Goal: Transaction & Acquisition: Purchase product/service

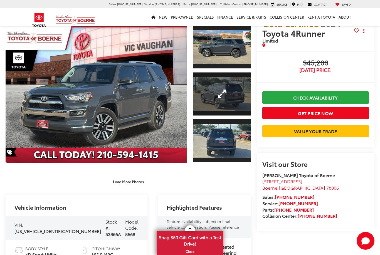
click at [219, 97] on link "Expand Photo 2" at bounding box center [222, 94] width 58 height 44
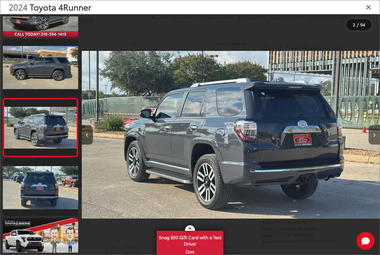
click at [373, 137] on button "Next image" at bounding box center [374, 134] width 11 height 19
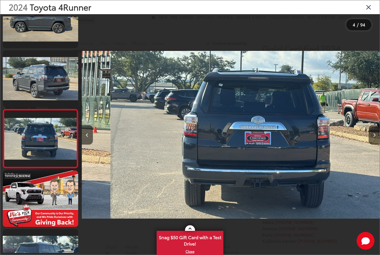
scroll to position [104, 0]
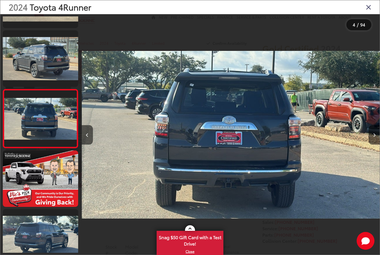
click at [376, 139] on button "Next image" at bounding box center [374, 134] width 11 height 19
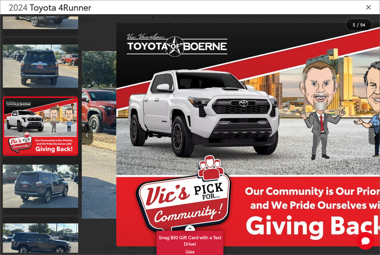
scroll to position [162, 0]
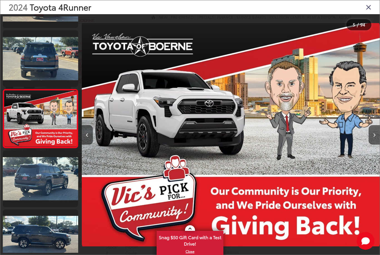
click at [367, 11] on icon "Close gallery" at bounding box center [369, 6] width 6 height 7
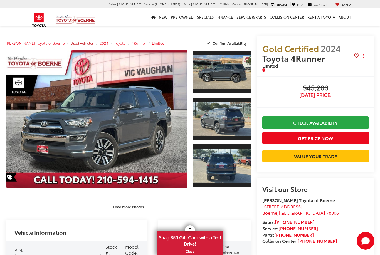
click at [74, 41] on span "Used Vehicles" at bounding box center [81, 43] width 23 height 5
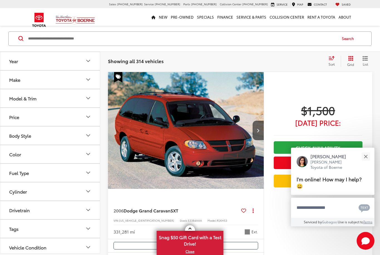
click at [100, 36] on input "Search by Make, Model, or Keyword" at bounding box center [182, 38] width 309 height 13
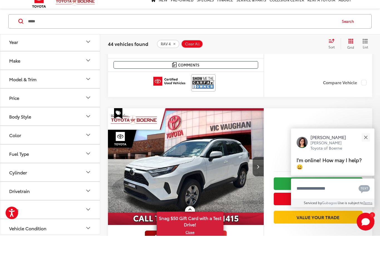
scroll to position [1599, 0]
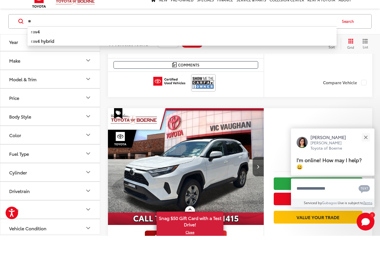
type input "*"
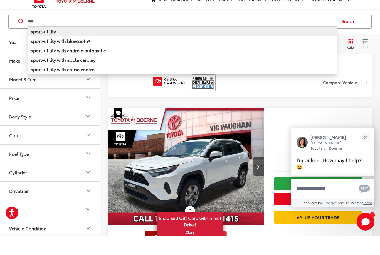
type input "***"
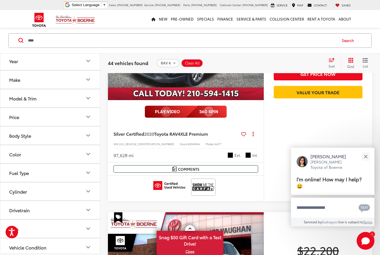
scroll to position [46, 0]
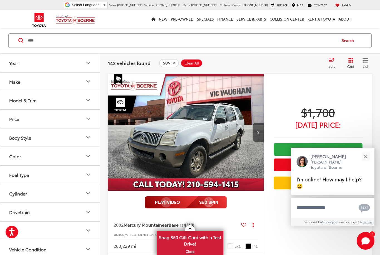
click at [84, 87] on button "Make" at bounding box center [50, 82] width 100 height 18
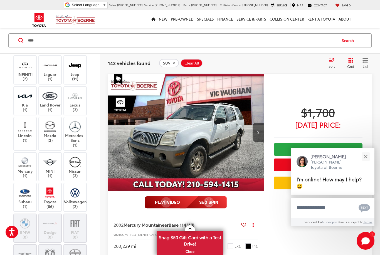
scroll to position [89, 0]
click at [78, 102] on img at bounding box center [74, 95] width 15 height 13
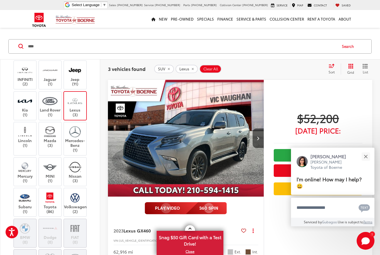
scroll to position [37, 0]
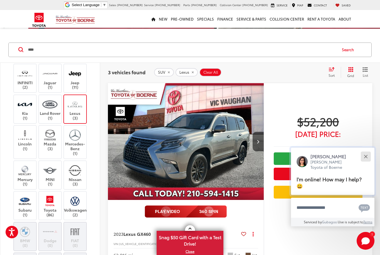
click at [368, 162] on button "Close" at bounding box center [366, 157] width 12 height 12
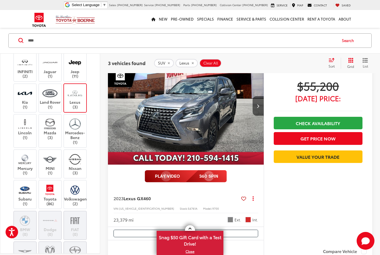
scroll to position [302, 0]
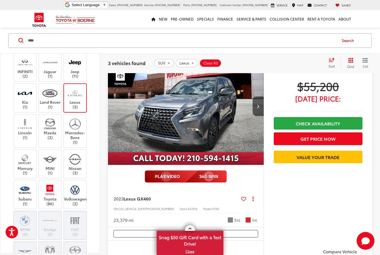
click at [251, 137] on img "2023 Lexus GX 460 0" at bounding box center [186, 106] width 157 height 117
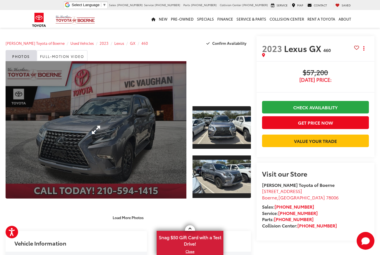
click at [90, 132] on link "Expand Photo 0" at bounding box center [96, 129] width 181 height 137
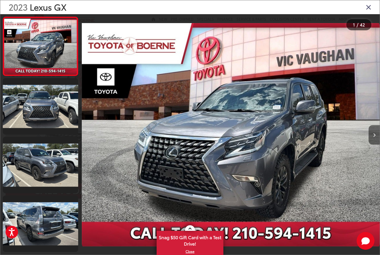
click at [374, 139] on button "Next image" at bounding box center [374, 134] width 11 height 19
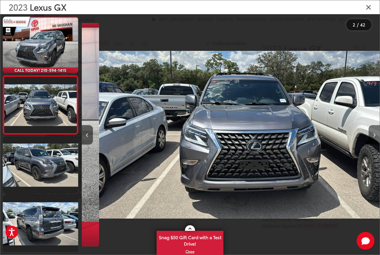
scroll to position [0, 298]
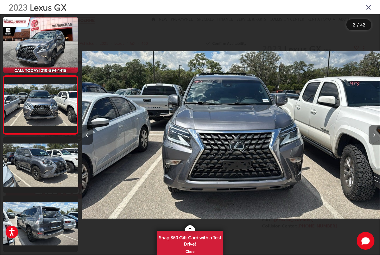
click at [377, 141] on button "Next image" at bounding box center [374, 134] width 11 height 19
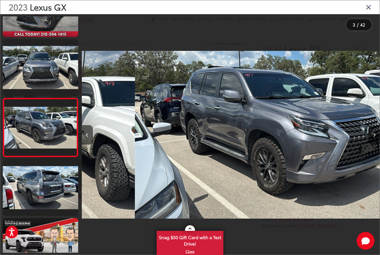
scroll to position [45, 0]
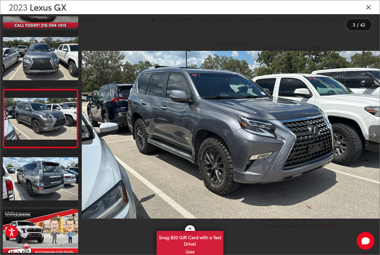
click at [376, 141] on button "Next image" at bounding box center [374, 134] width 11 height 19
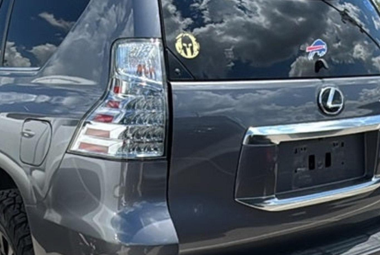
scroll to position [0, 0]
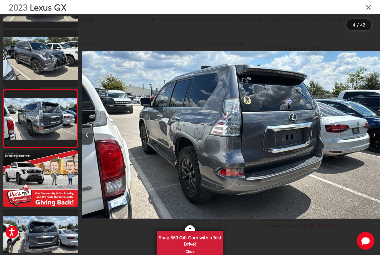
click at [378, 138] on button "Next image" at bounding box center [374, 134] width 11 height 19
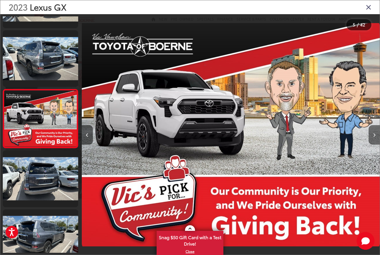
scroll to position [0, 1192]
click at [374, 137] on icon "Next image" at bounding box center [374, 135] width 3 height 4
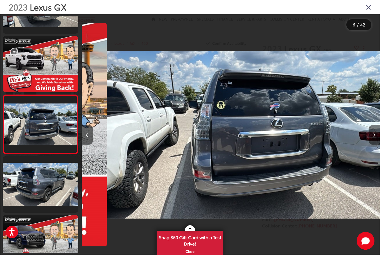
scroll to position [0, 1490]
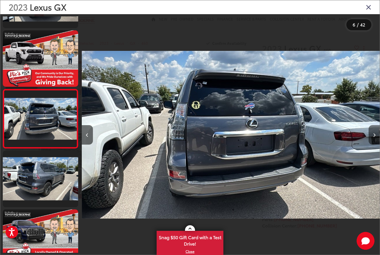
click at [374, 144] on button "Next image" at bounding box center [374, 134] width 11 height 19
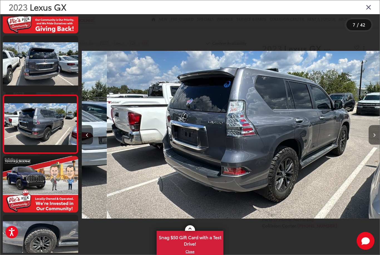
scroll to position [0, 0]
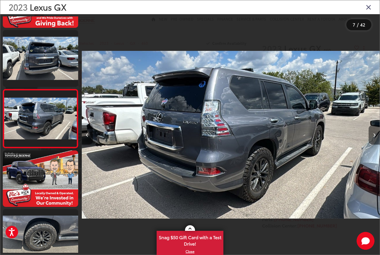
click at [373, 144] on button "Next image" at bounding box center [374, 134] width 11 height 19
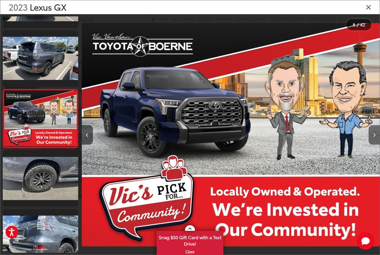
click at [374, 145] on button "Next image" at bounding box center [374, 134] width 11 height 19
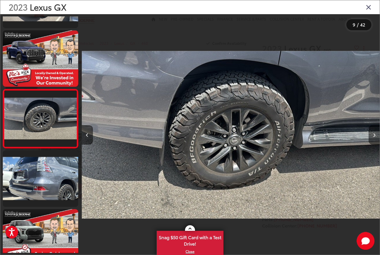
click at [376, 145] on button "Next image" at bounding box center [374, 134] width 11 height 19
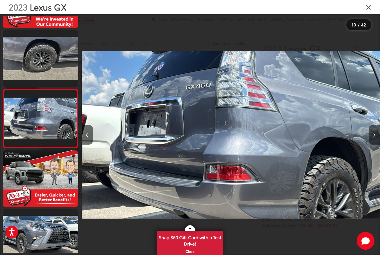
click at [373, 145] on button "Next image" at bounding box center [374, 134] width 11 height 19
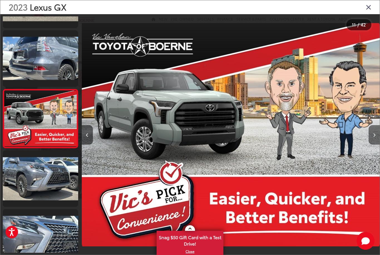
click at [374, 145] on button "Next image" at bounding box center [374, 134] width 11 height 19
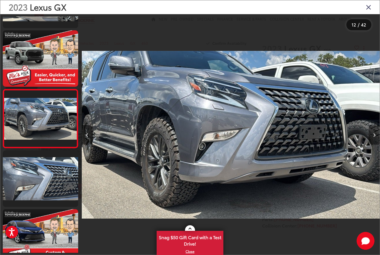
click at [373, 145] on button "Next image" at bounding box center [374, 134] width 11 height 19
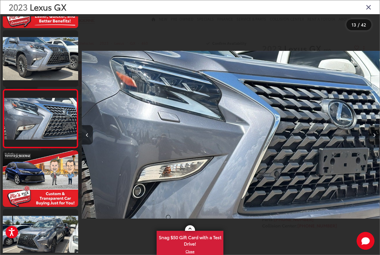
click at [373, 145] on button "Next image" at bounding box center [374, 134] width 11 height 19
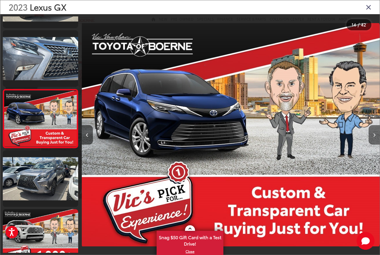
click at [369, 145] on button "Next image" at bounding box center [374, 134] width 11 height 19
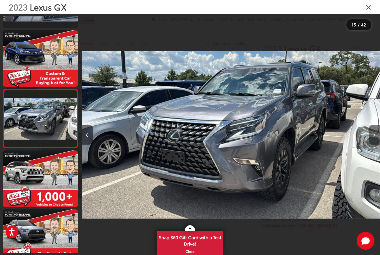
click at [371, 145] on button "Next image" at bounding box center [374, 134] width 11 height 19
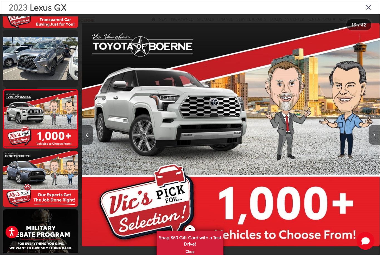
click at [370, 145] on button "Next image" at bounding box center [374, 134] width 11 height 19
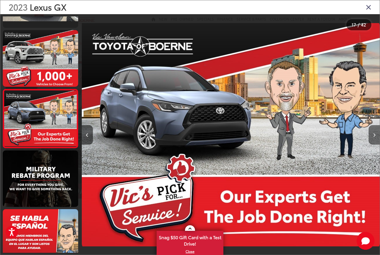
click at [369, 145] on button "Next image" at bounding box center [374, 134] width 11 height 19
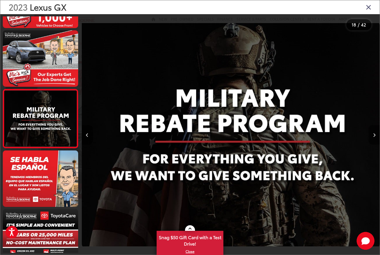
click at [368, 148] on div at bounding box center [342, 134] width 75 height 241
click at [373, 145] on button "Next image" at bounding box center [374, 134] width 11 height 19
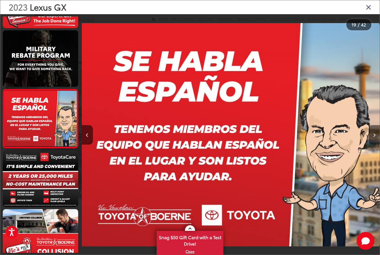
click at [374, 144] on button "Next image" at bounding box center [374, 134] width 11 height 19
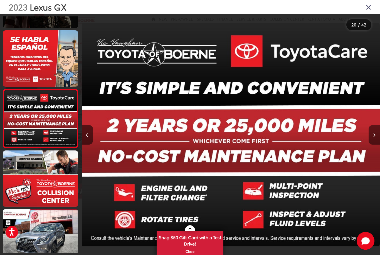
click at [374, 145] on button "Next image" at bounding box center [374, 134] width 11 height 19
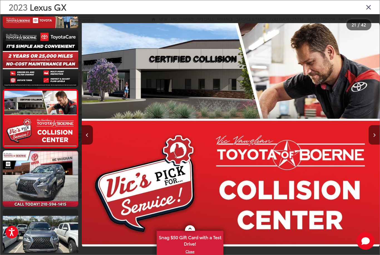
click at [376, 145] on button "Next image" at bounding box center [374, 134] width 11 height 19
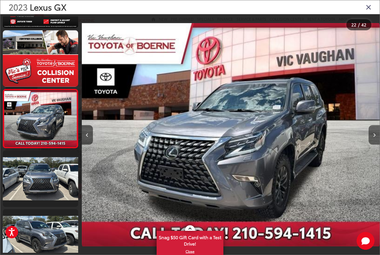
click at [375, 145] on button "Next image" at bounding box center [374, 134] width 11 height 19
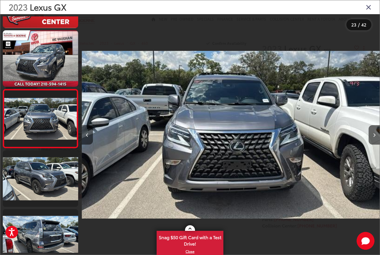
click at [369, 15] on div at bounding box center [342, 134] width 75 height 241
click at [367, 11] on icon "Close gallery" at bounding box center [369, 6] width 6 height 7
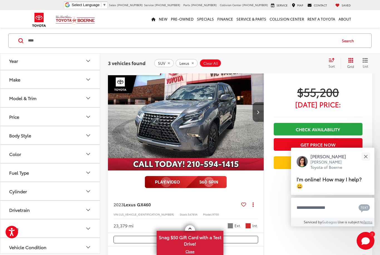
scroll to position [275, 0]
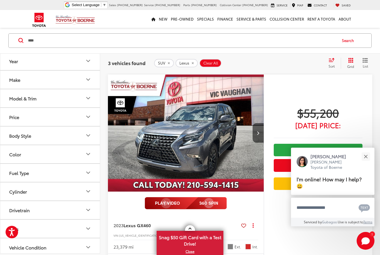
click at [138, 115] on img "2023 Lexus GX 460 0" at bounding box center [186, 133] width 157 height 117
